Goal: Ask a question

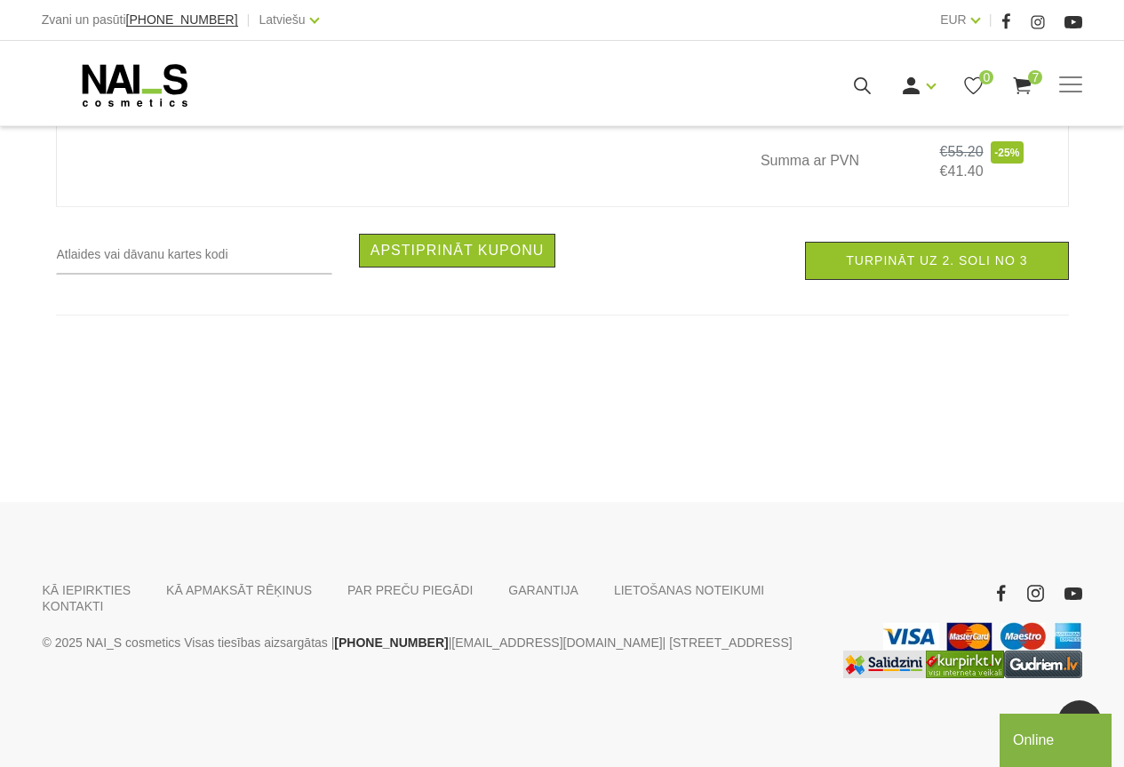
scroll to position [2440, 0]
click at [1020, 735] on div "Online" at bounding box center [1055, 739] width 85 height 21
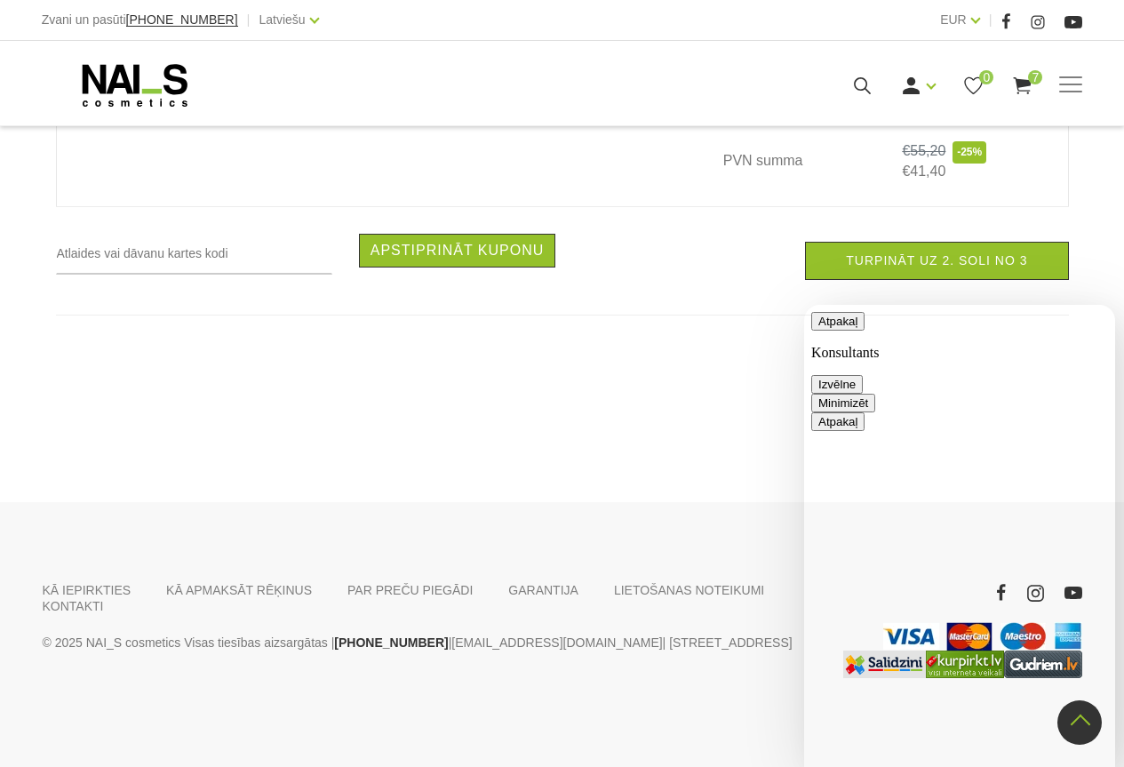
drag, startPoint x: 939, startPoint y: 450, endPoint x: 935, endPoint y: 480, distance: 29.5
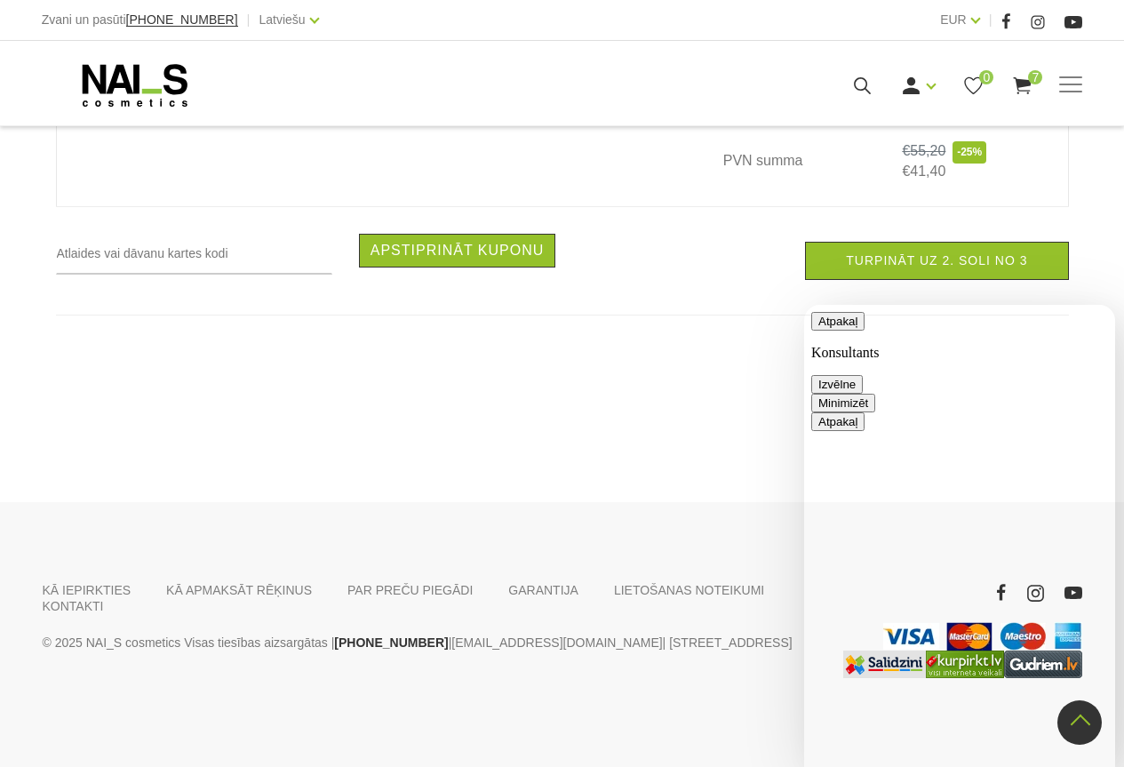
click at [804, 305] on textarea at bounding box center [804, 305] width 0 height 0
paste textarea "Wipe off solution 3in1"
type textarea "Wipe off solution 3in1 , kur palicis šis līdzeklis ?"
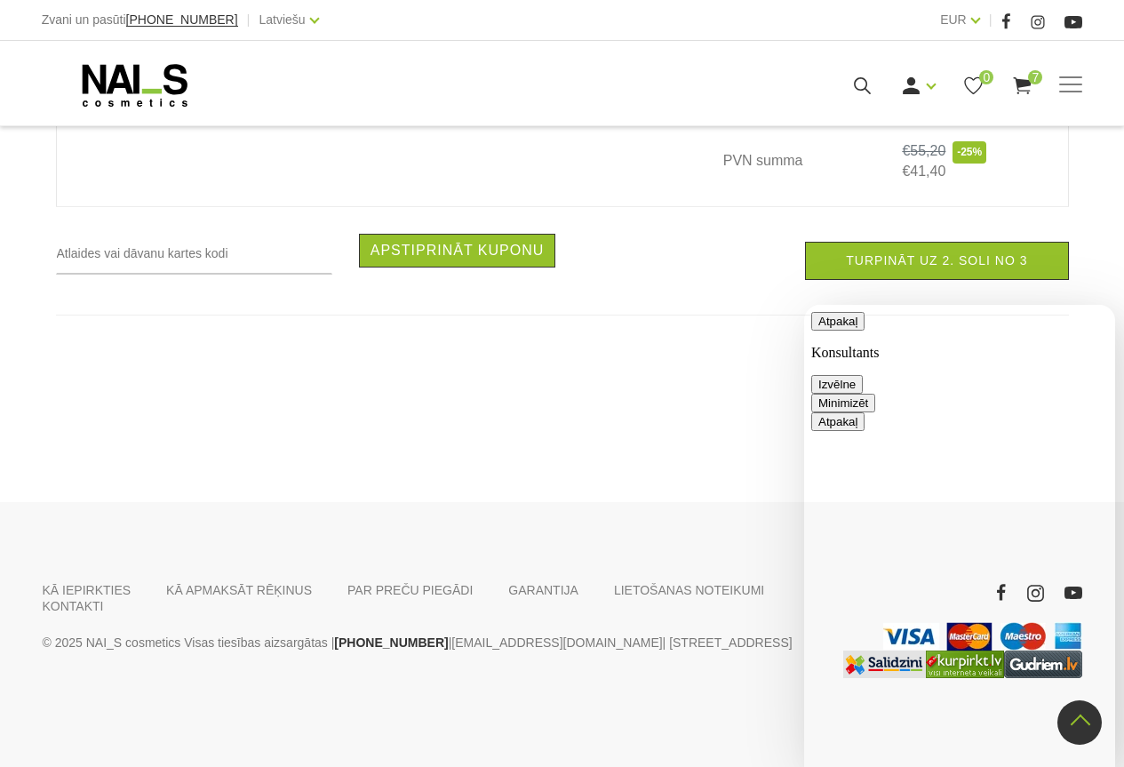
click at [875, 394] on button "Minimizēt" at bounding box center [843, 403] width 64 height 19
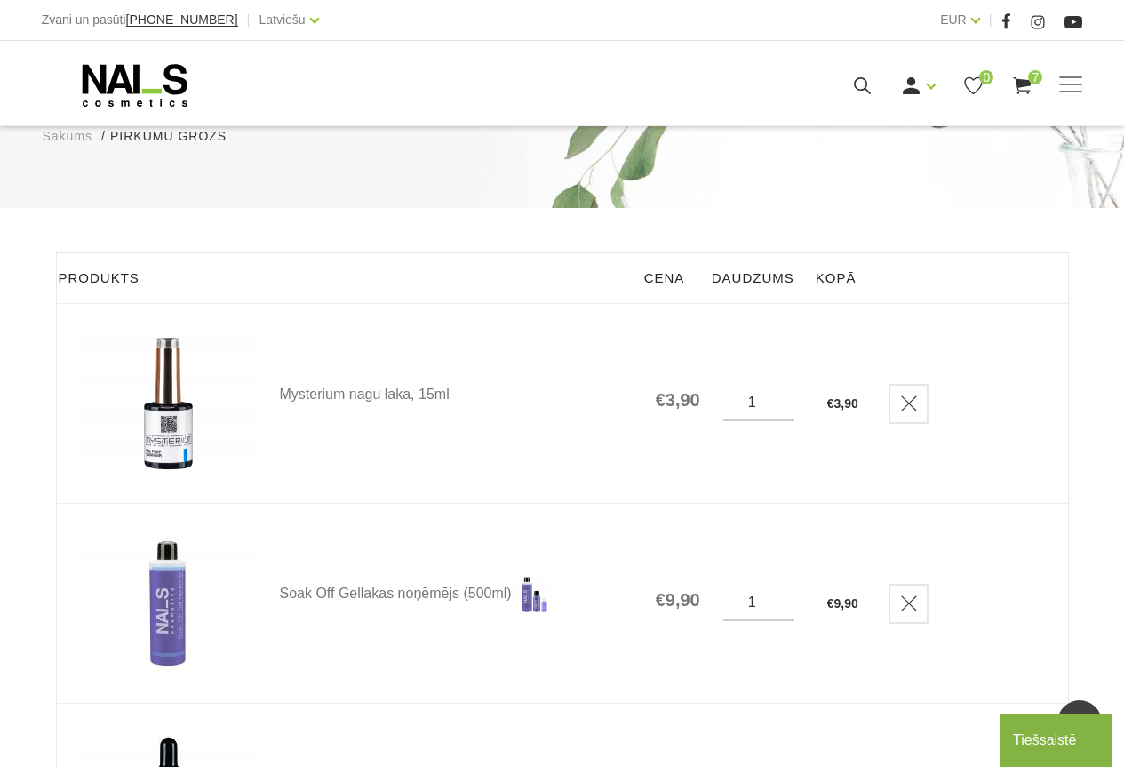
scroll to position [102, 0]
